Goal: Find specific fact: Find specific page/section

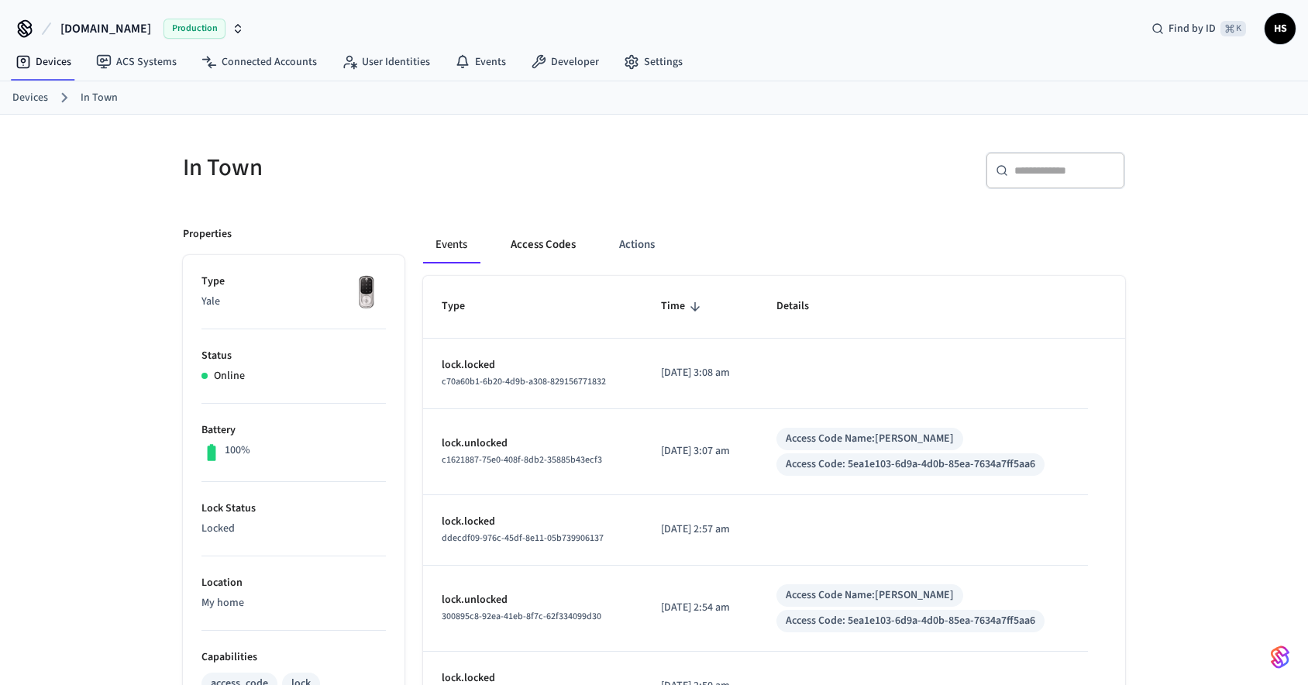
click at [550, 248] on button "Access Codes" at bounding box center [543, 244] width 90 height 37
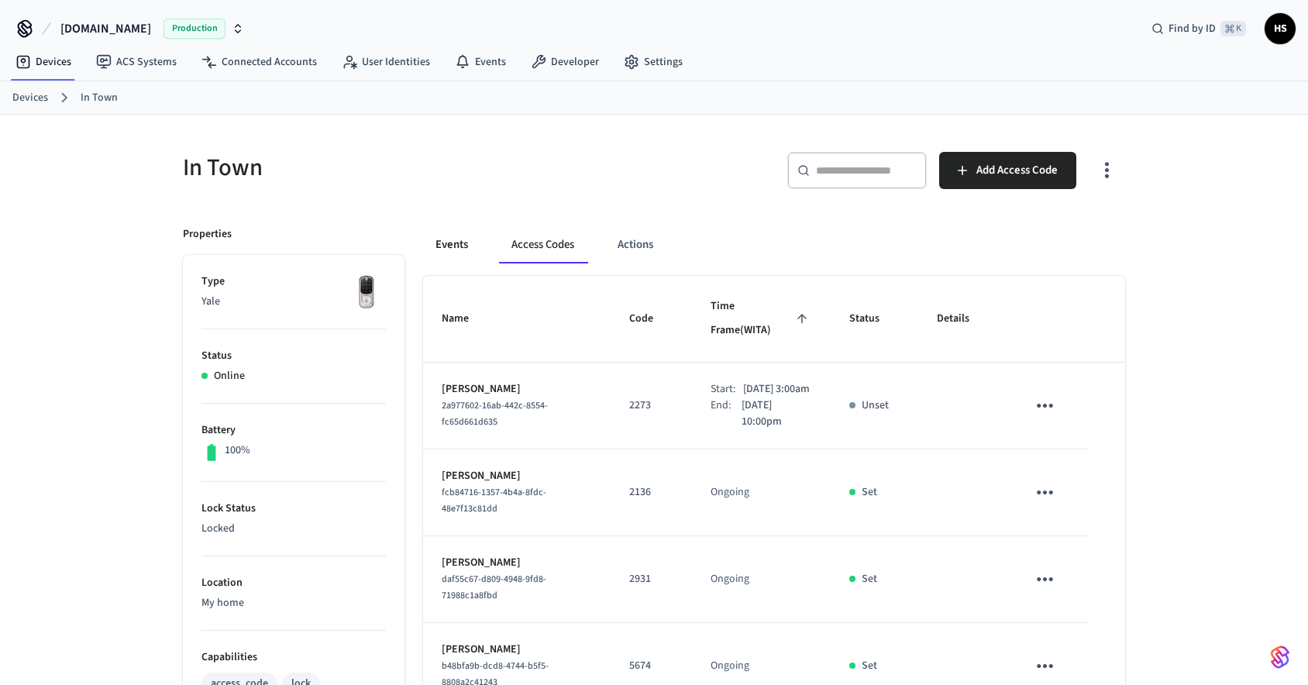
click at [448, 239] on button "Events" at bounding box center [451, 244] width 57 height 37
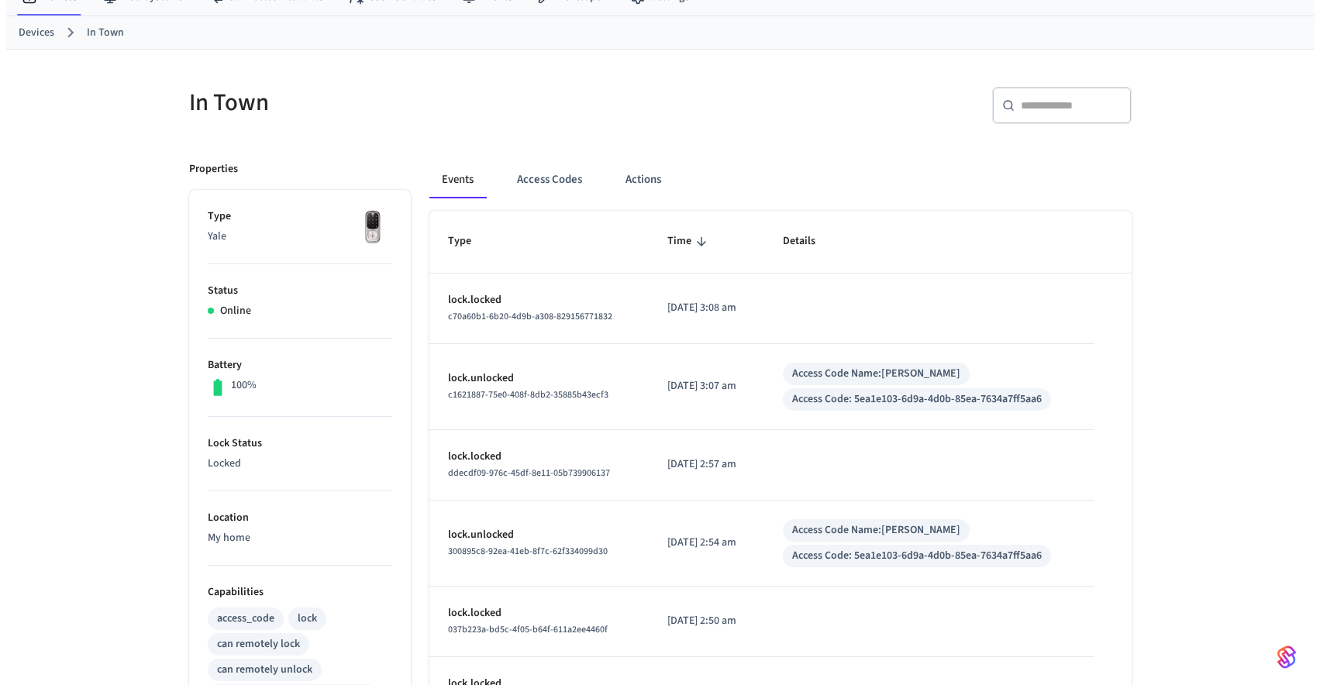
scroll to position [512, 0]
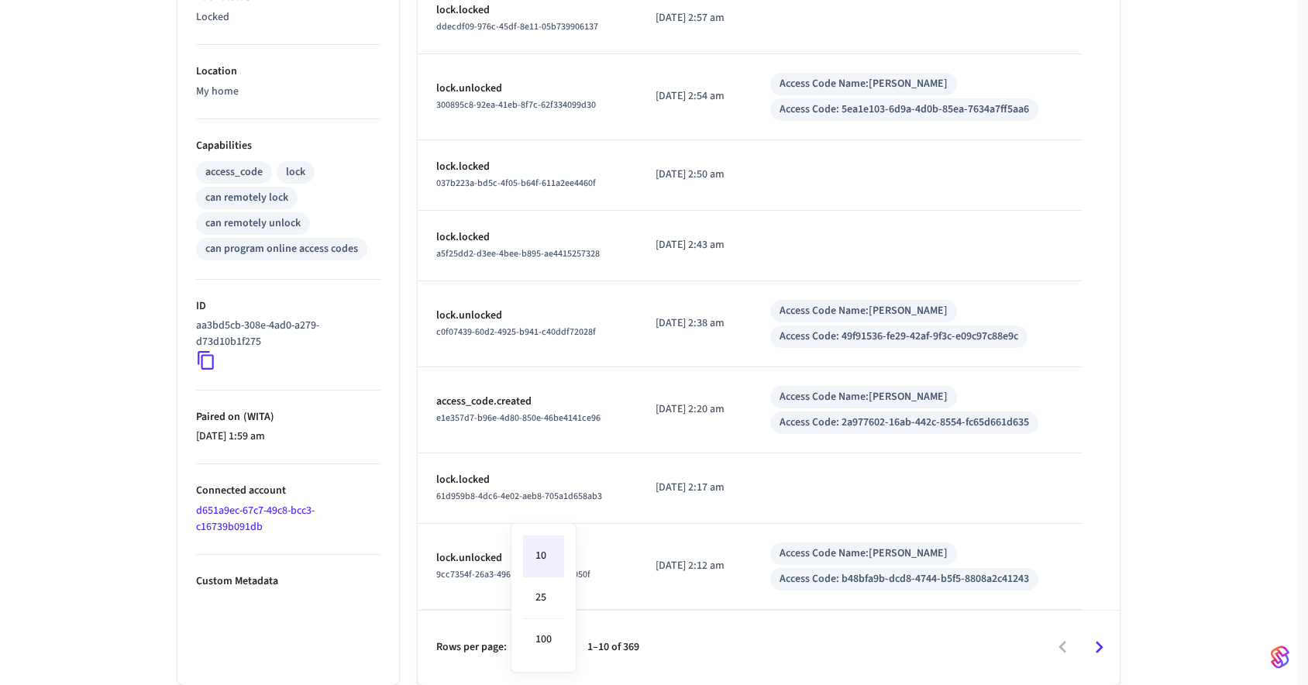
click at [546, 649] on body "Hospitable.com Production Find by ID ⌘ K HS Devices ACS Systems Connected Accou…" at bounding box center [654, 86] width 1308 height 1197
click at [557, 629] on li "100" at bounding box center [543, 639] width 41 height 41
type input "***"
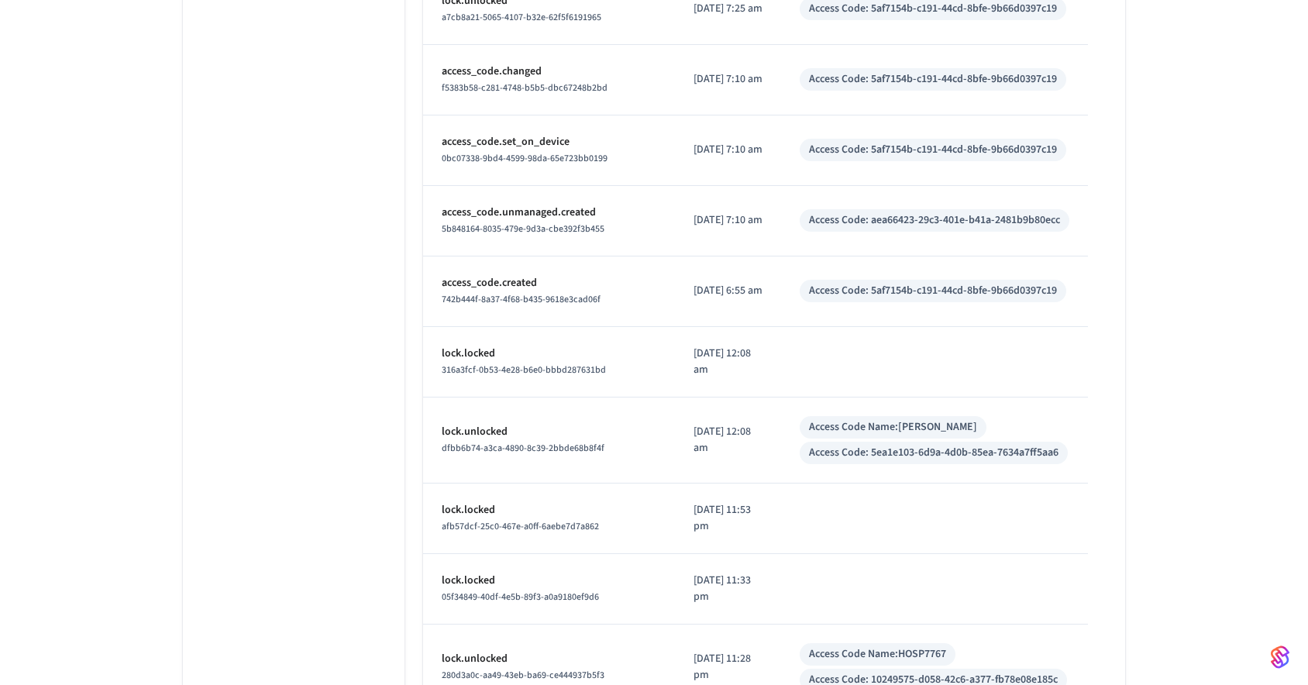
scroll to position [3693, 0]
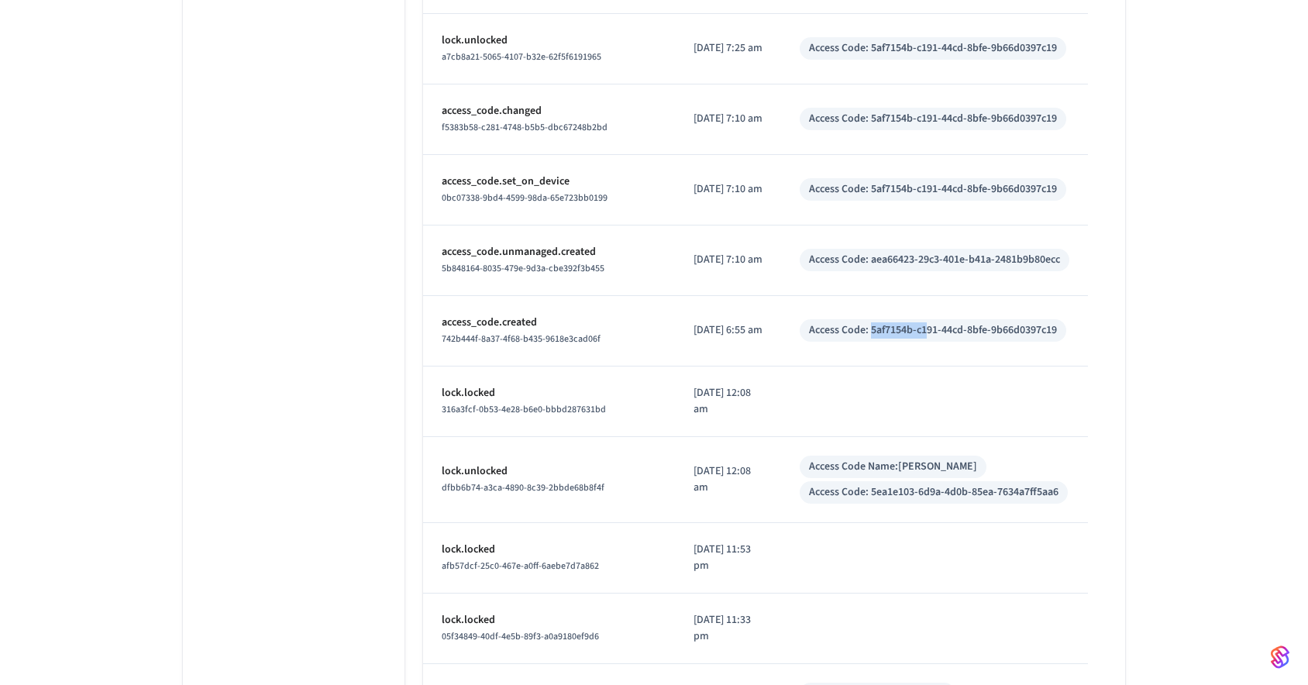
drag, startPoint x: 870, startPoint y: 330, endPoint x: 925, endPoint y: 330, distance: 55.0
click at [925, 330] on div "Access Code: 5af7154b-c191-44cd-8bfe-9b66d0397c19" at bounding box center [933, 330] width 248 height 16
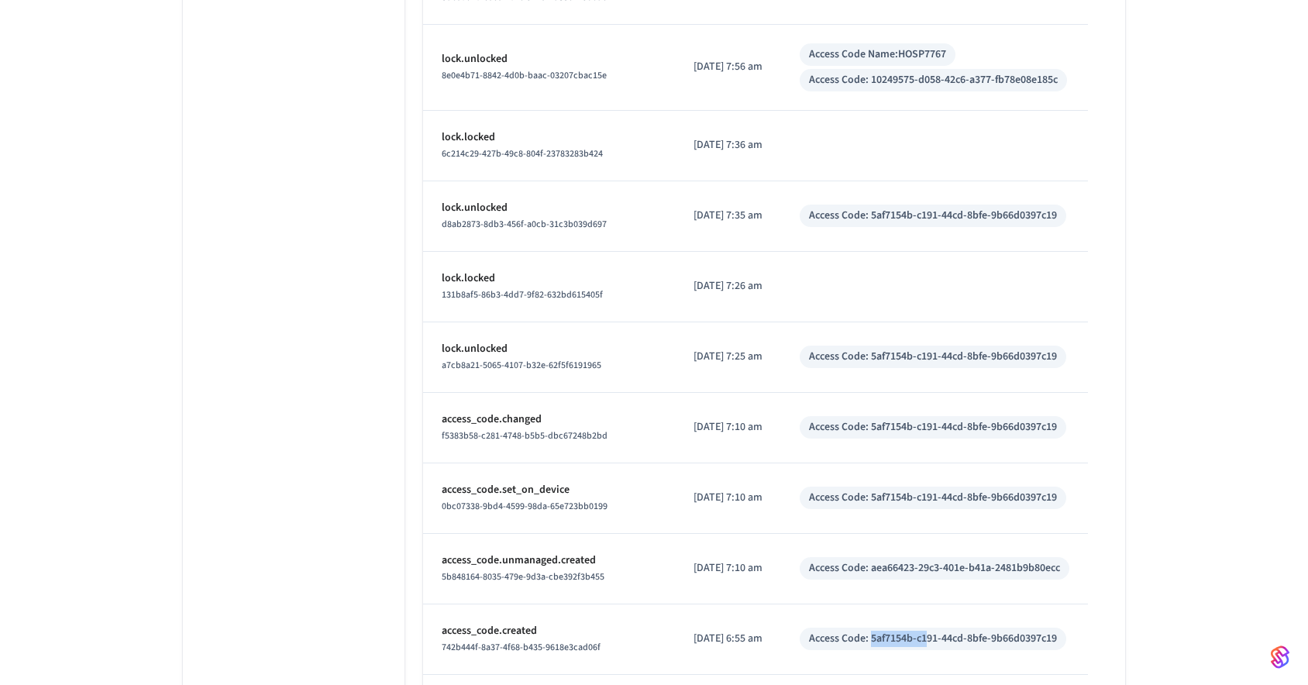
scroll to position [3387, 0]
click at [657, 577] on td "access_code.unmanaged.created 5b848164-8035-479e-9d3a-cbe392f3b455" at bounding box center [549, 567] width 252 height 71
drag, startPoint x: 870, startPoint y: 424, endPoint x: 1060, endPoint y: 426, distance: 189.9
click at [1060, 426] on div "Access Code: 5af7154b-c191-44cd-8bfe-9b66d0397c19" at bounding box center [933, 425] width 267 height 22
copy div "5af7154b-c191-44cd-8bfe-9b66d0397c19"
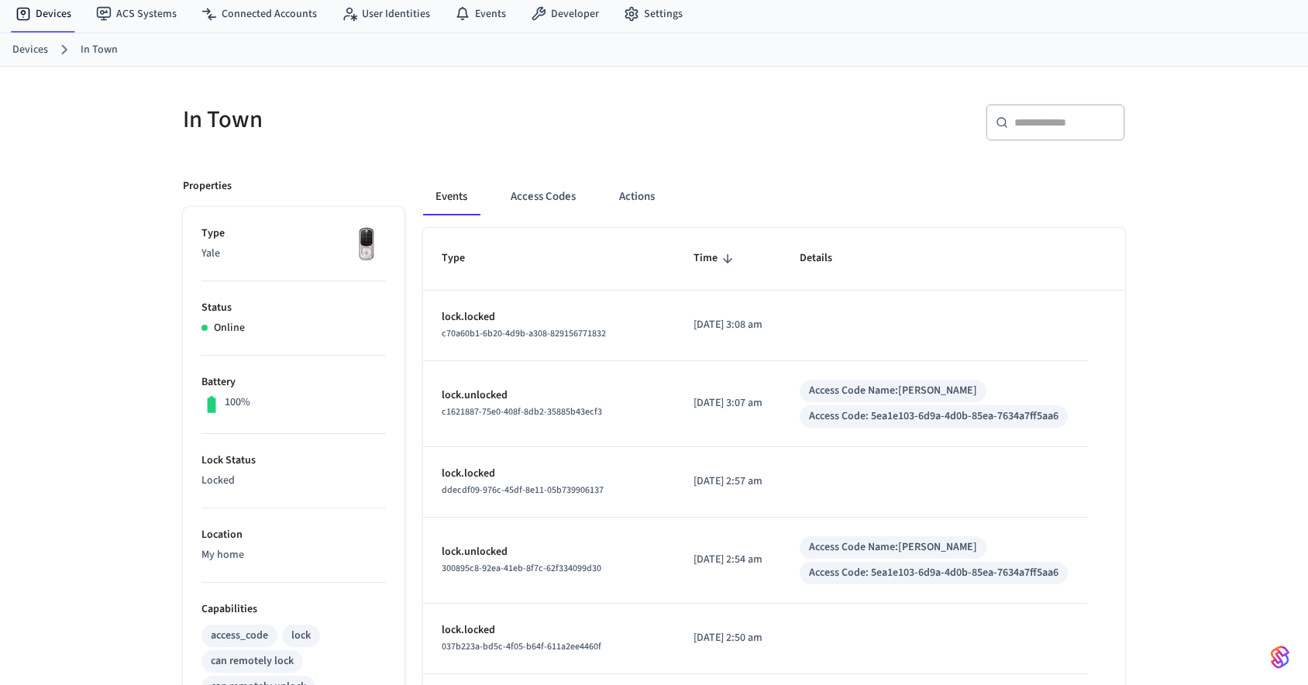
scroll to position [0, 0]
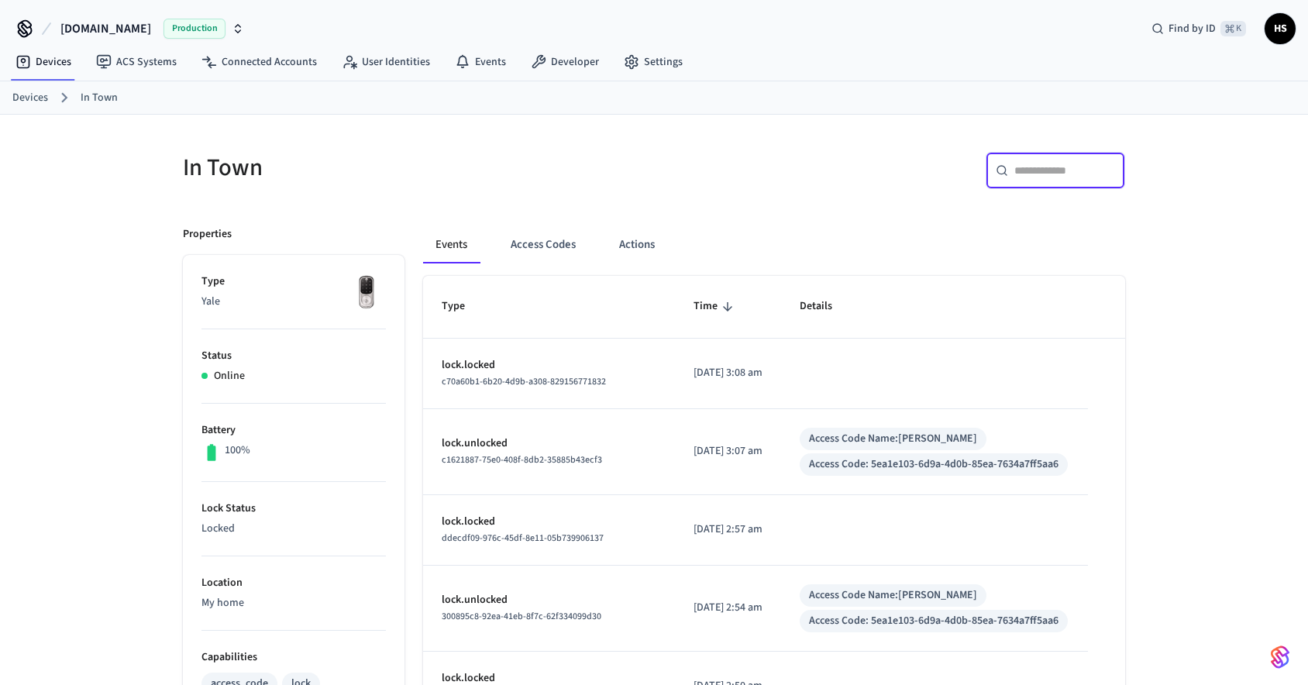
click at [1058, 177] on input "text" at bounding box center [1065, 171] width 101 height 16
paste input "**********"
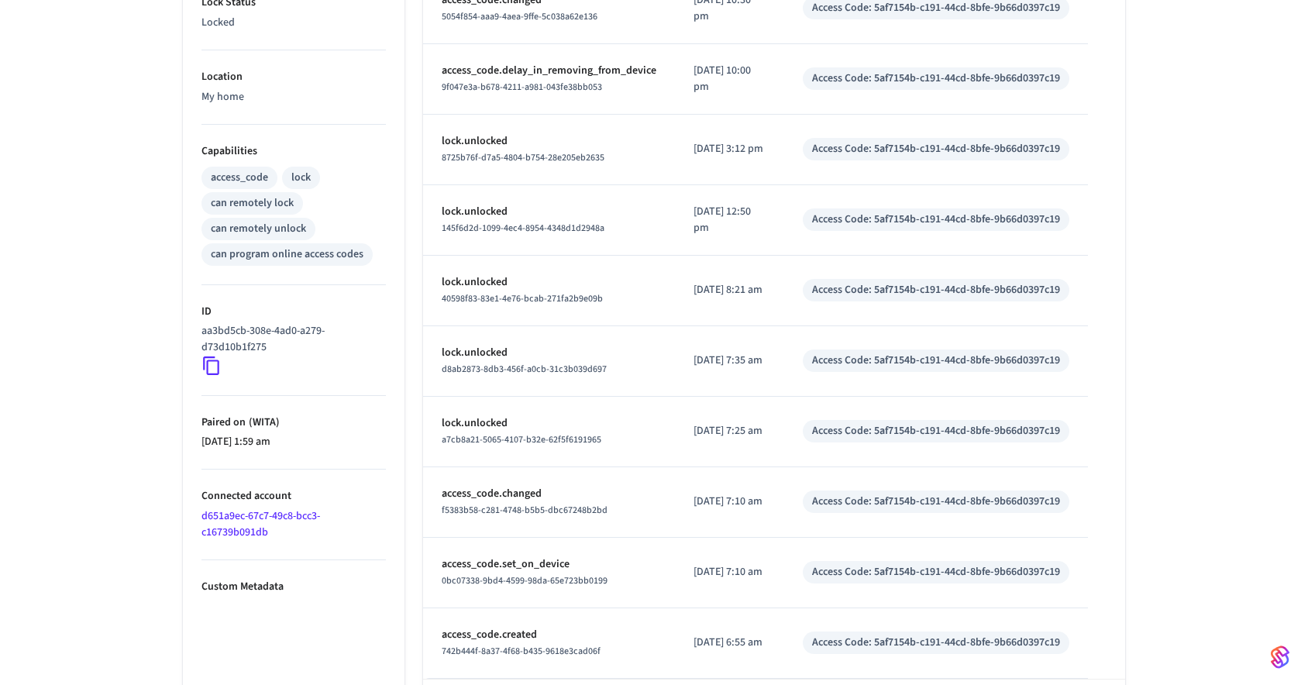
scroll to position [501, 0]
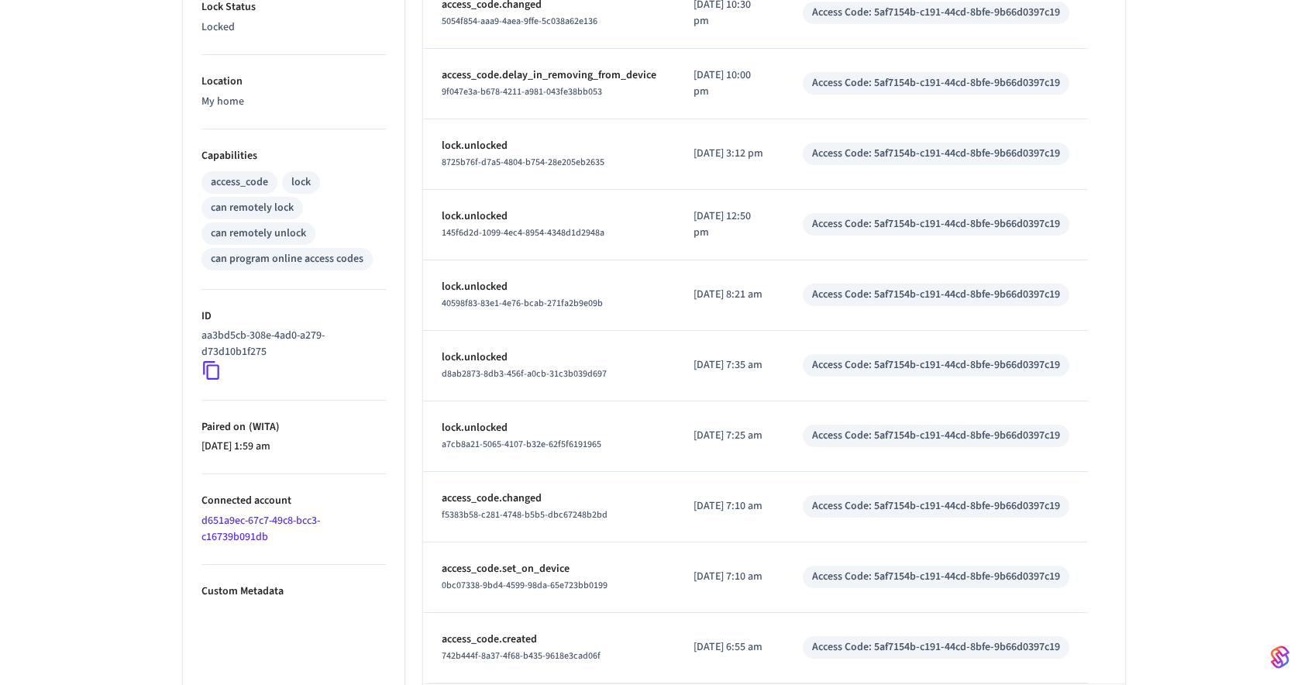
type input "**********"
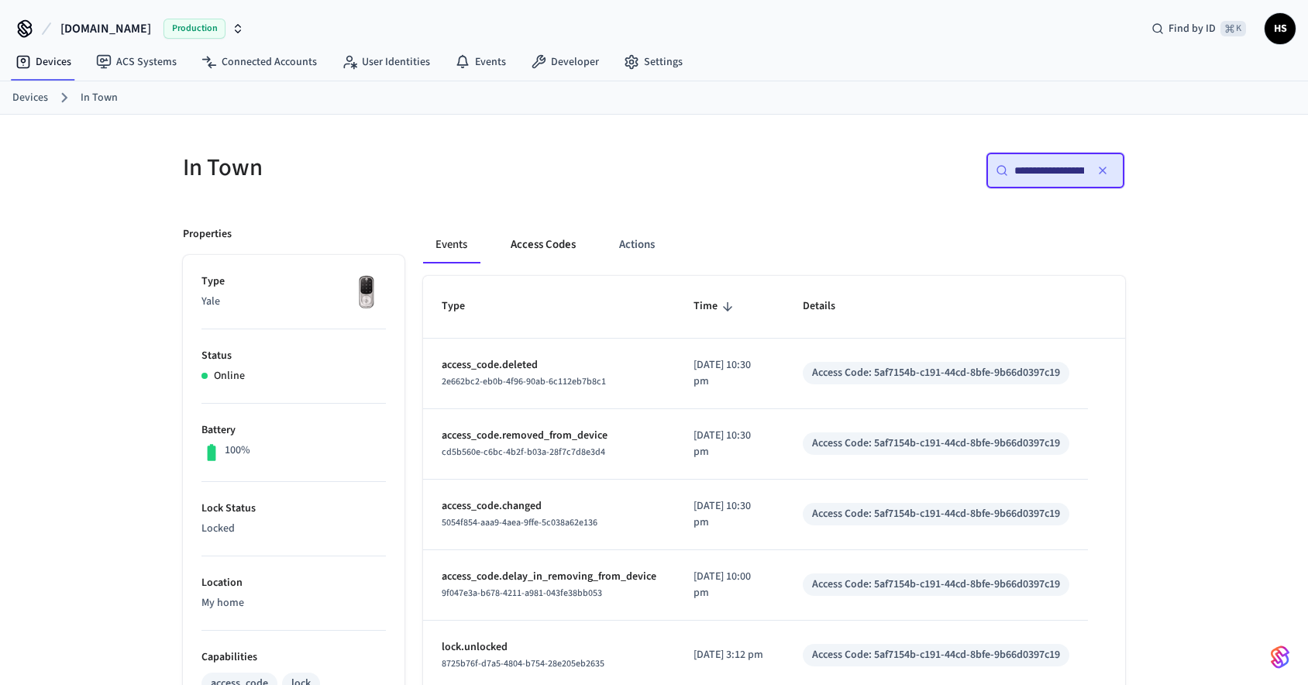
click at [546, 238] on button "Access Codes" at bounding box center [543, 244] width 90 height 37
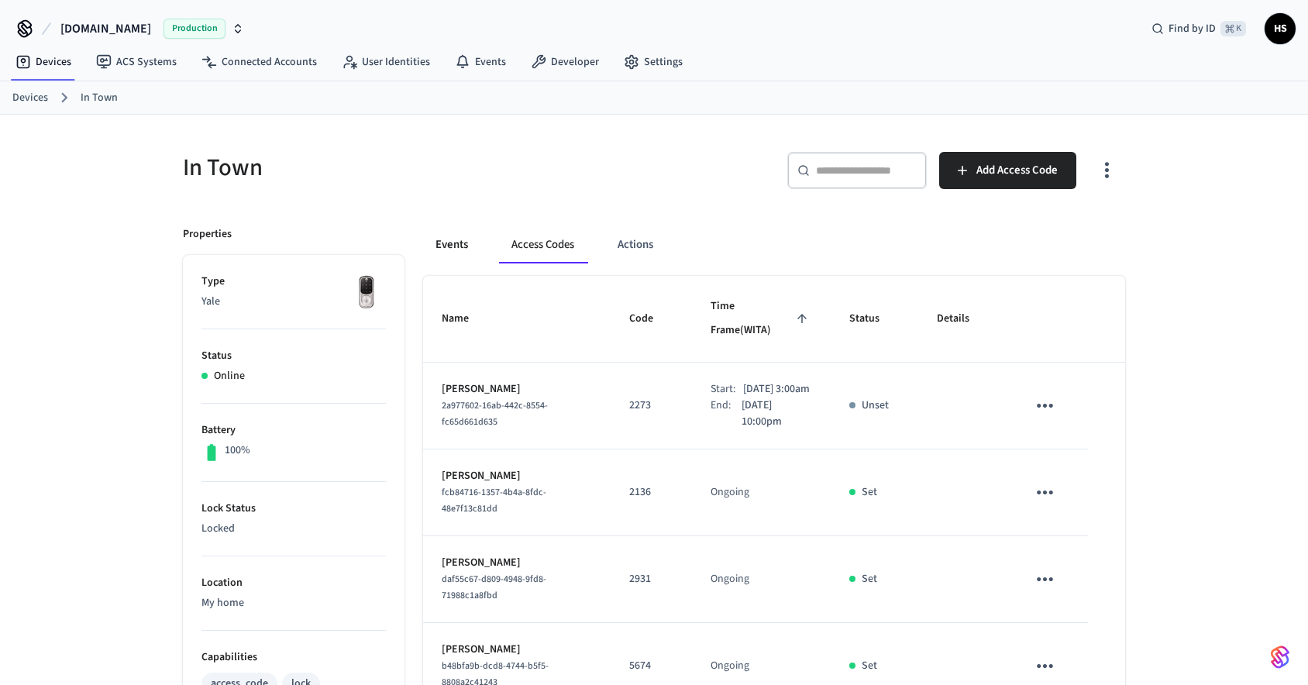
click at [446, 249] on button "Events" at bounding box center [451, 244] width 57 height 37
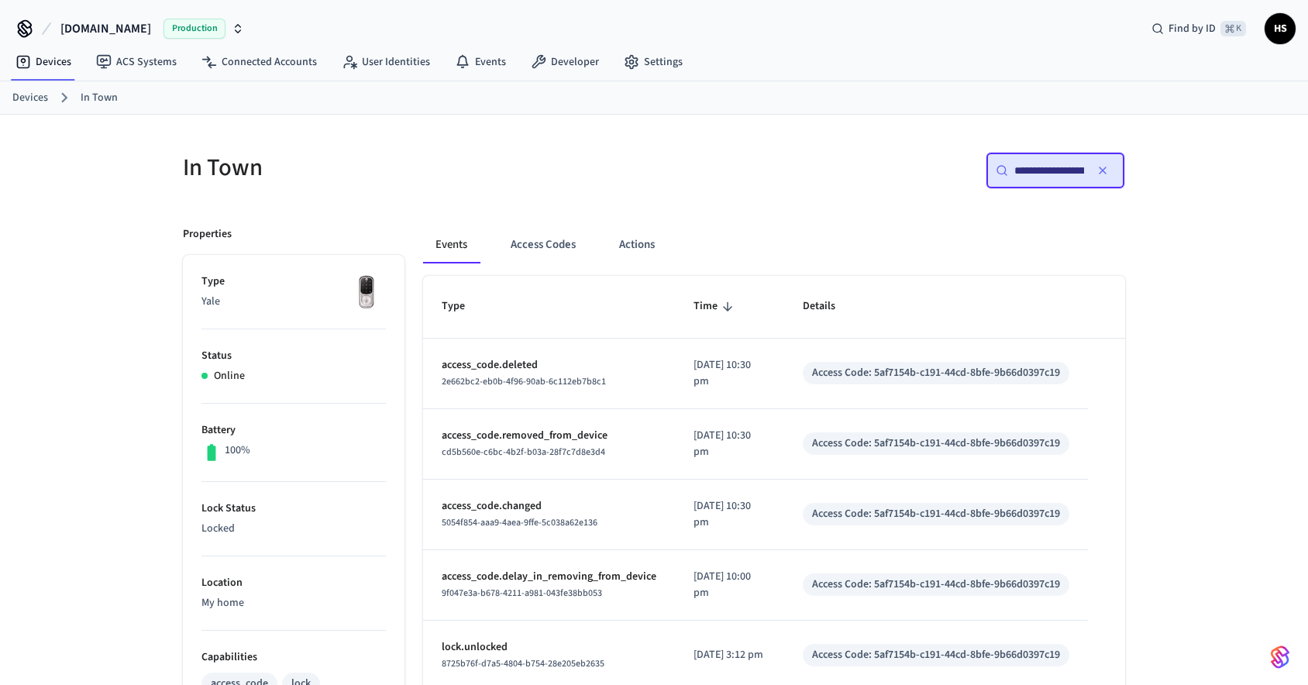
click at [1101, 169] on icon "button" at bounding box center [1103, 170] width 6 height 6
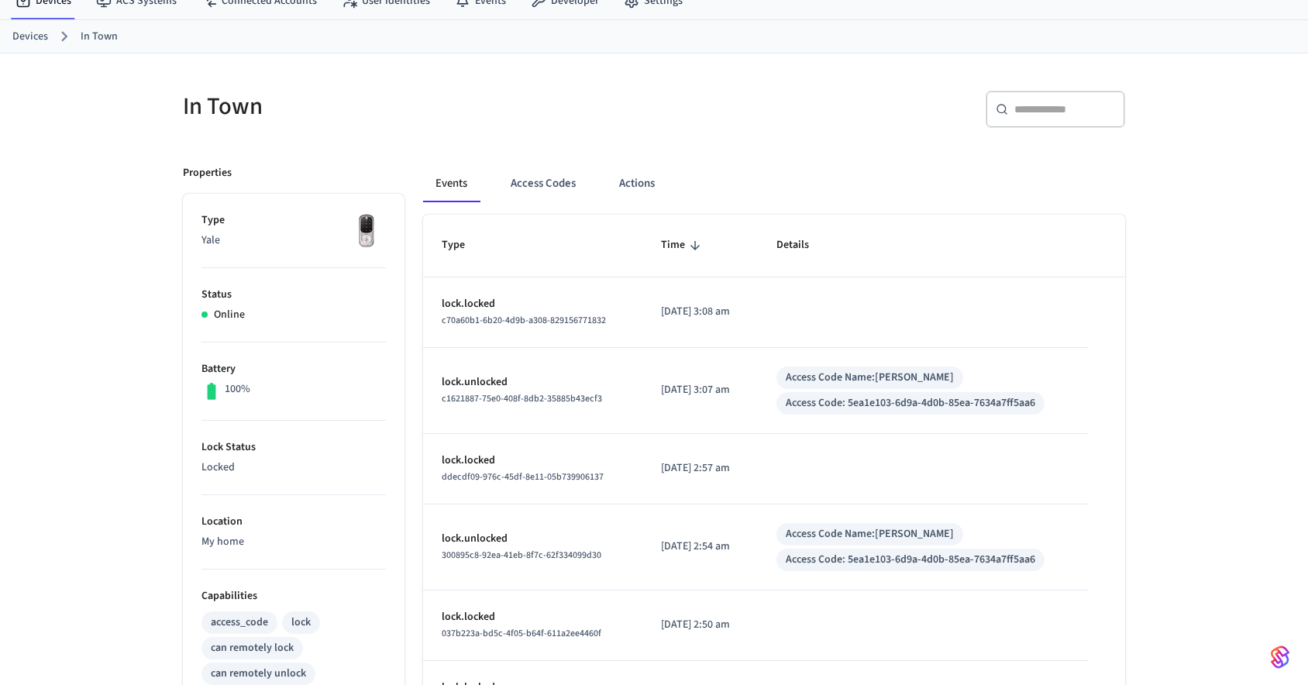
scroll to position [16, 0]
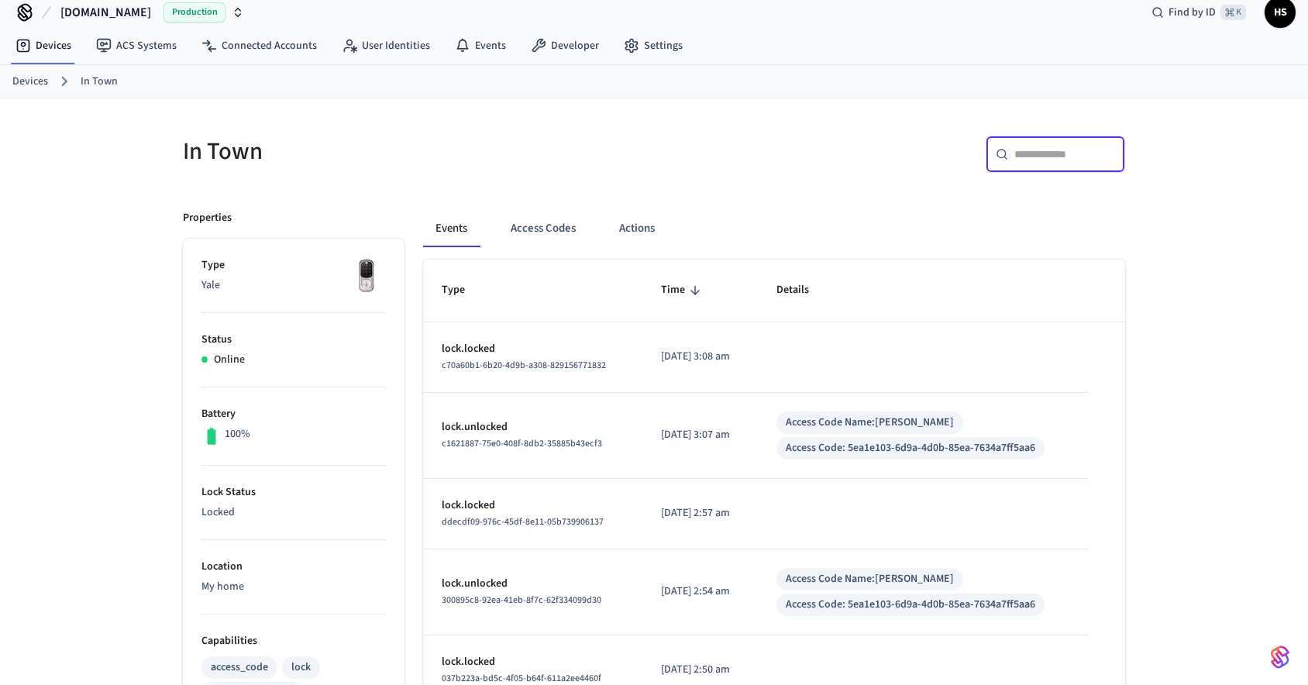
click at [1062, 160] on input "text" at bounding box center [1065, 154] width 101 height 16
paste input "**********"
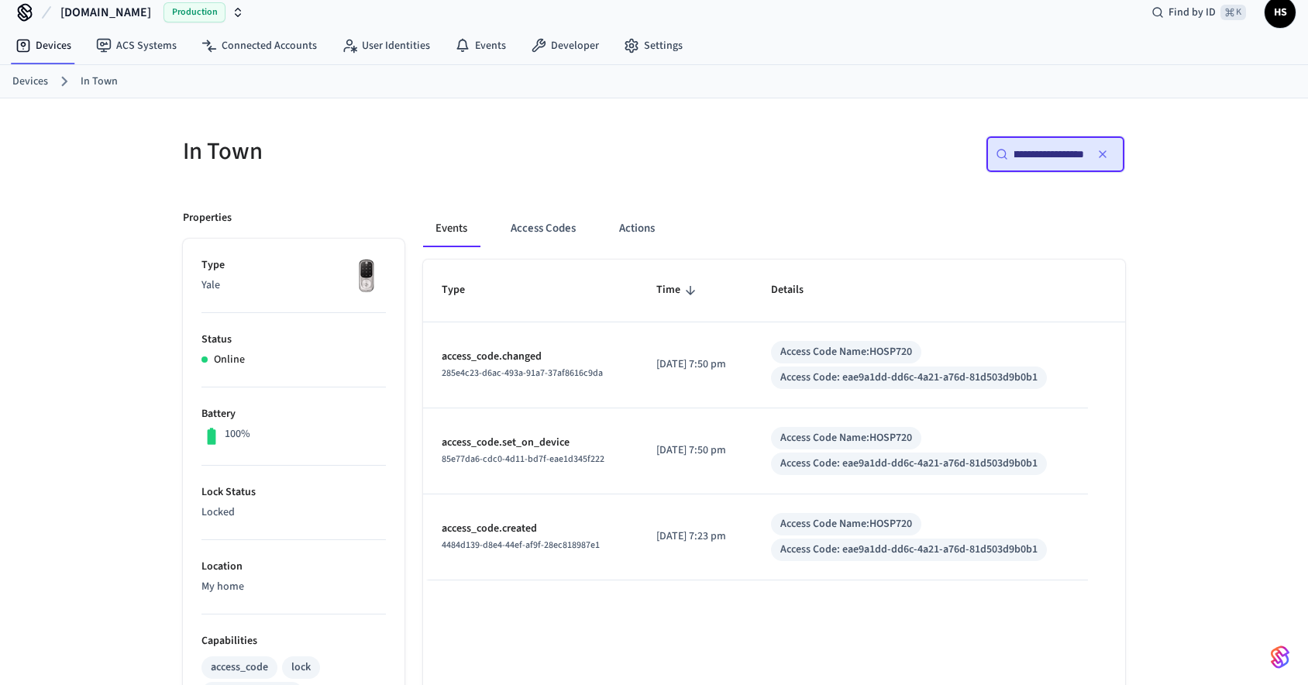
type input "**********"
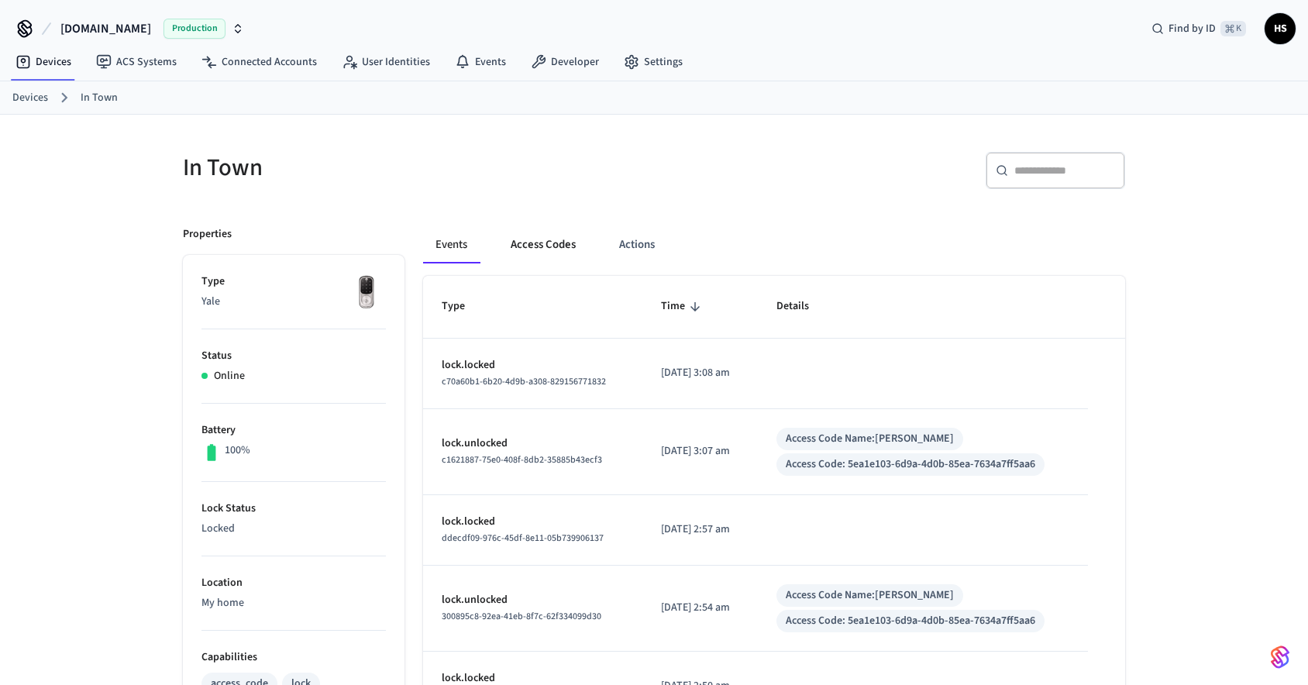
click at [567, 243] on button "Access Codes" at bounding box center [543, 244] width 90 height 37
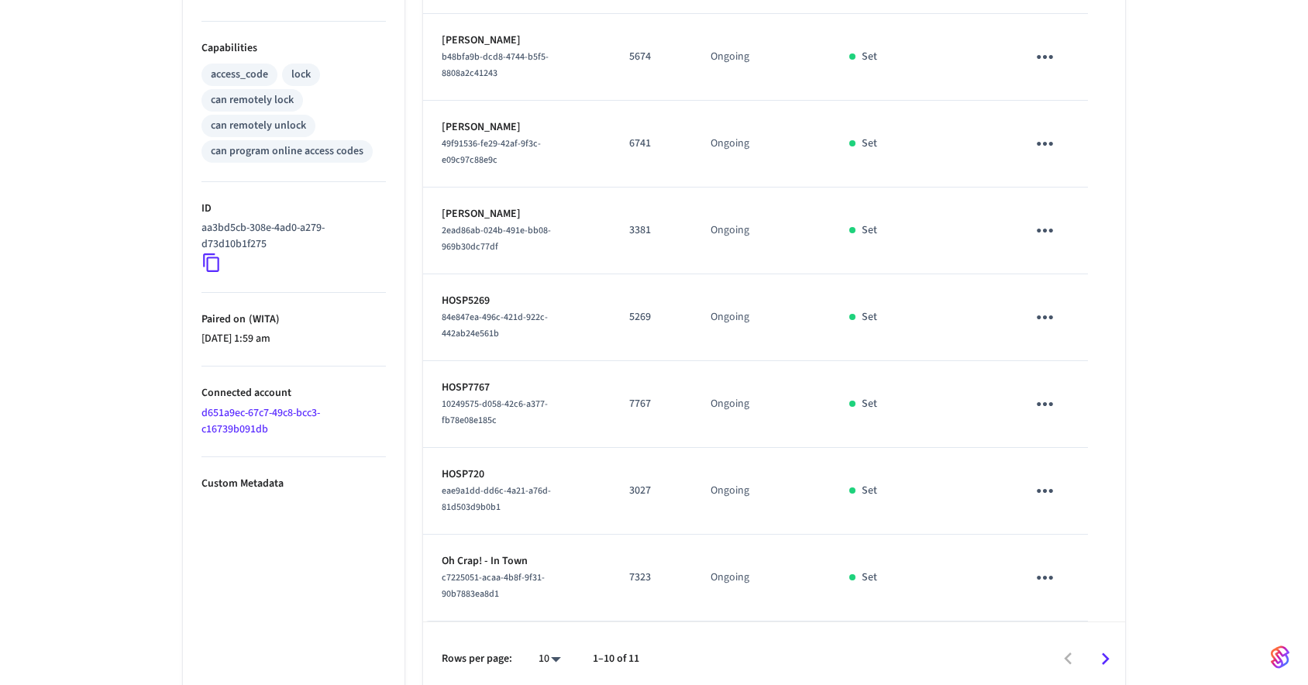
scroll to position [607, 0]
drag, startPoint x: 494, startPoint y: 501, endPoint x: 439, endPoint y: 492, distance: 55.7
click at [439, 492] on td "HOSP720 eae9a1dd-dd6c-4a21-a76d-81d503d9b0b1" at bounding box center [517, 493] width 188 height 87
copy span "eae9a1dd-dd6c-4a21-a76d-81d503d9b0b1"
